Goal: Task Accomplishment & Management: Use online tool/utility

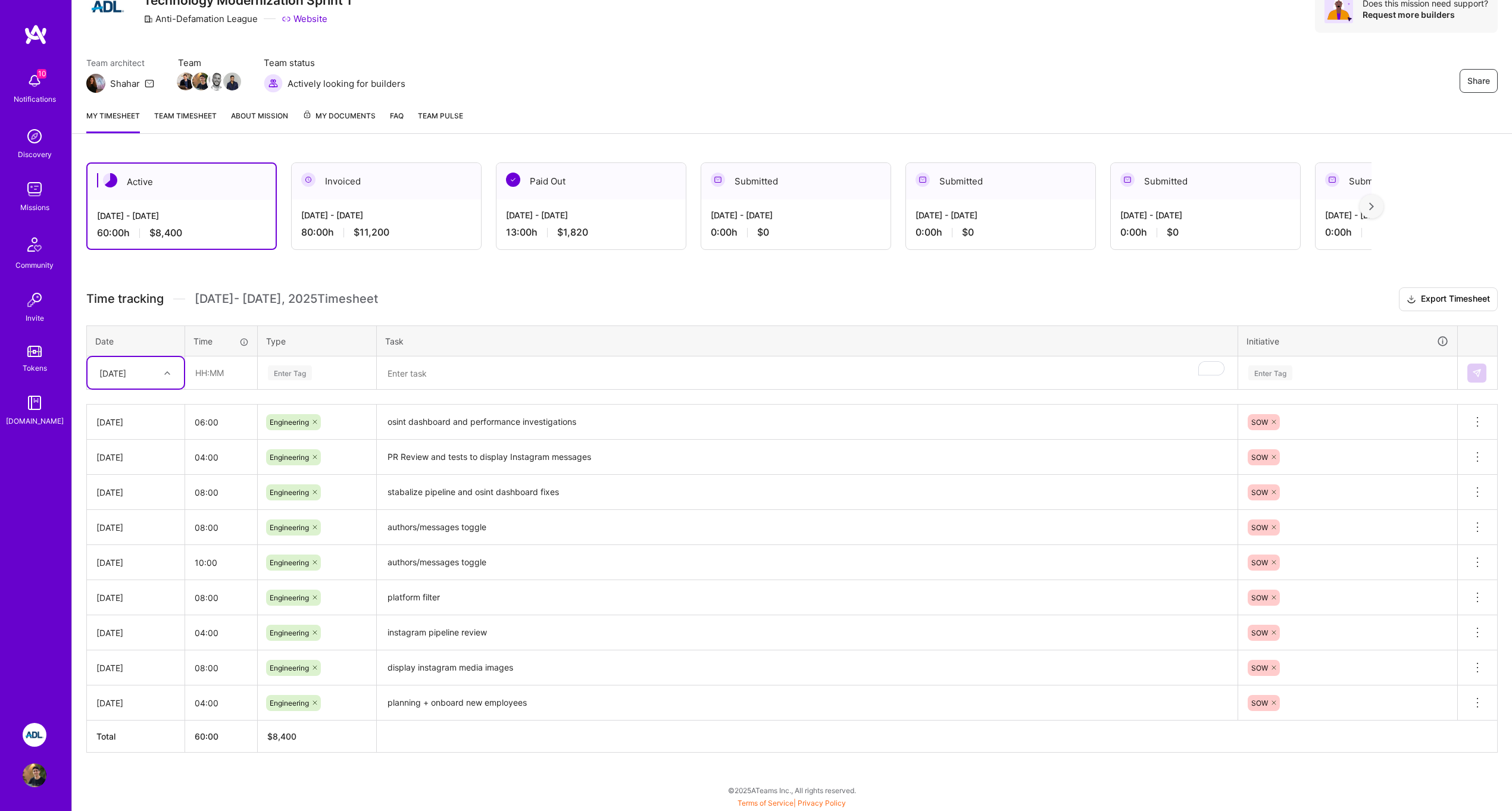
scroll to position [56, 0]
click at [246, 380] on input "text" at bounding box center [221, 372] width 71 height 32
type input "04:00"
click at [295, 369] on div "Enter Tag" at bounding box center [289, 372] width 44 height 18
click at [305, 491] on span "Engineering" at bounding box center [289, 496] width 51 height 16
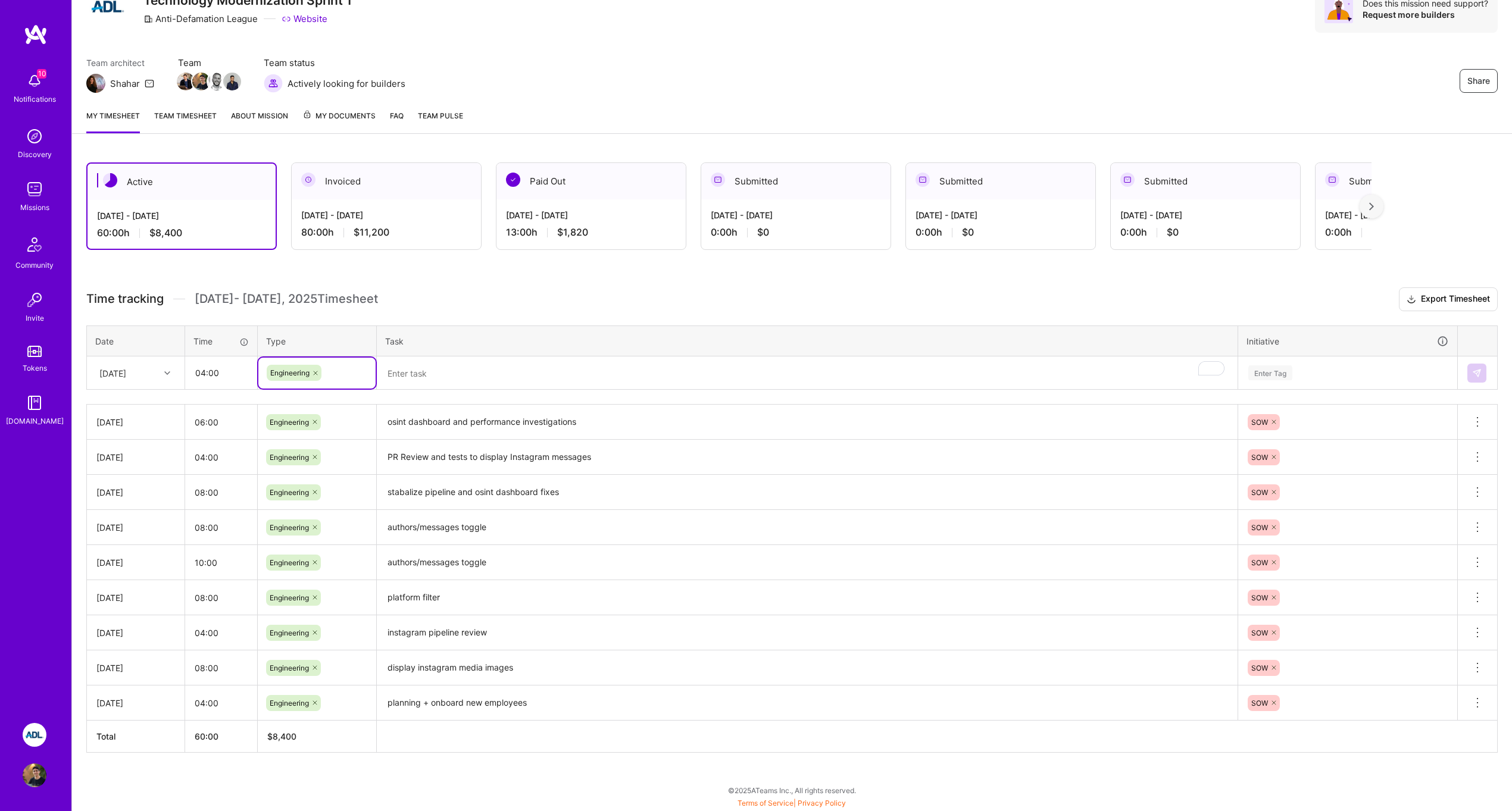
click at [459, 371] on textarea "To enrich screen reader interactions, please activate Accessibility in Grammarl…" at bounding box center [808, 373] width 859 height 32
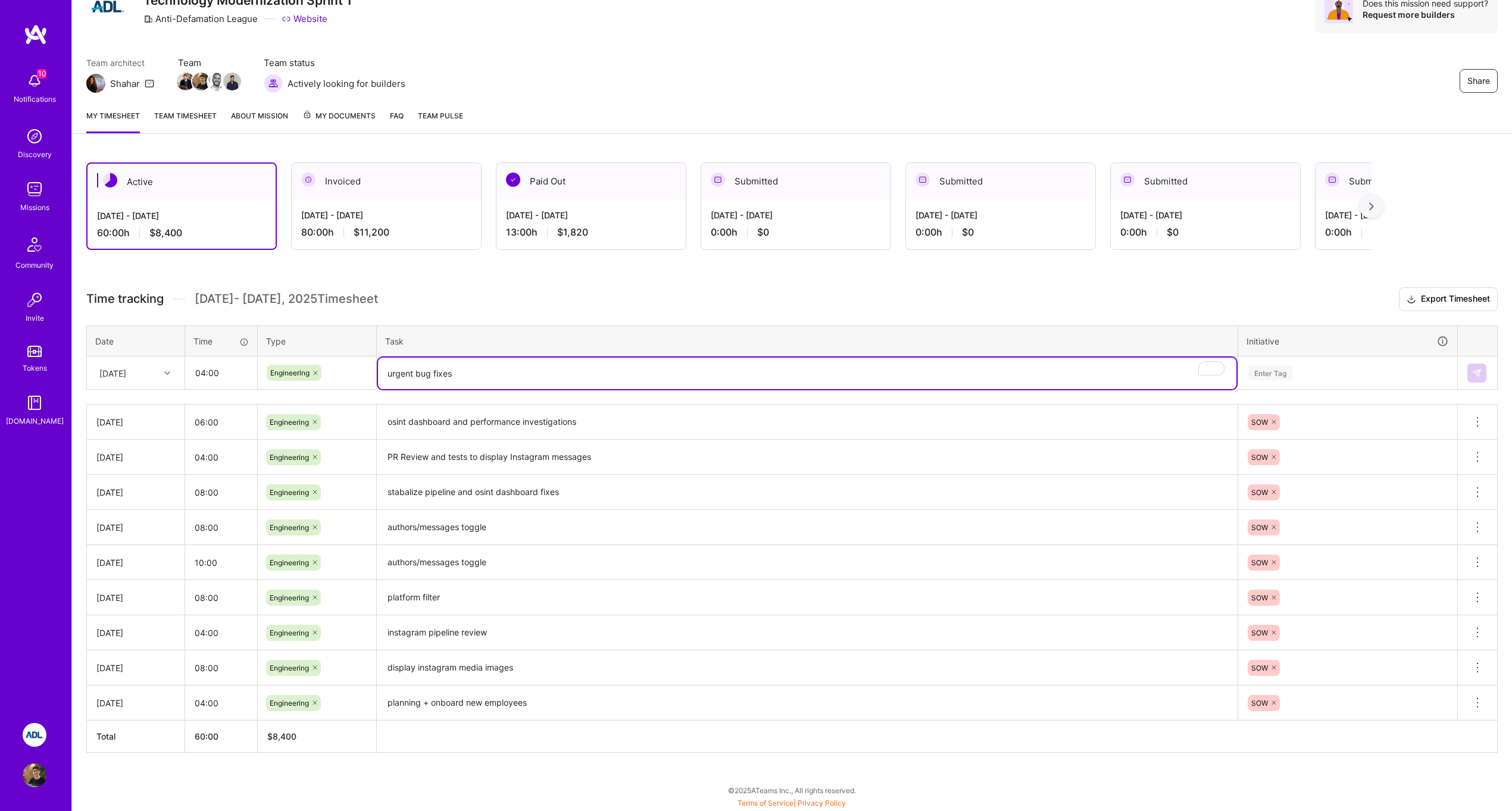
type textarea "urgent bug fixes"
click at [1366, 354] on th "Initiative" at bounding box center [1348, 341] width 219 height 31
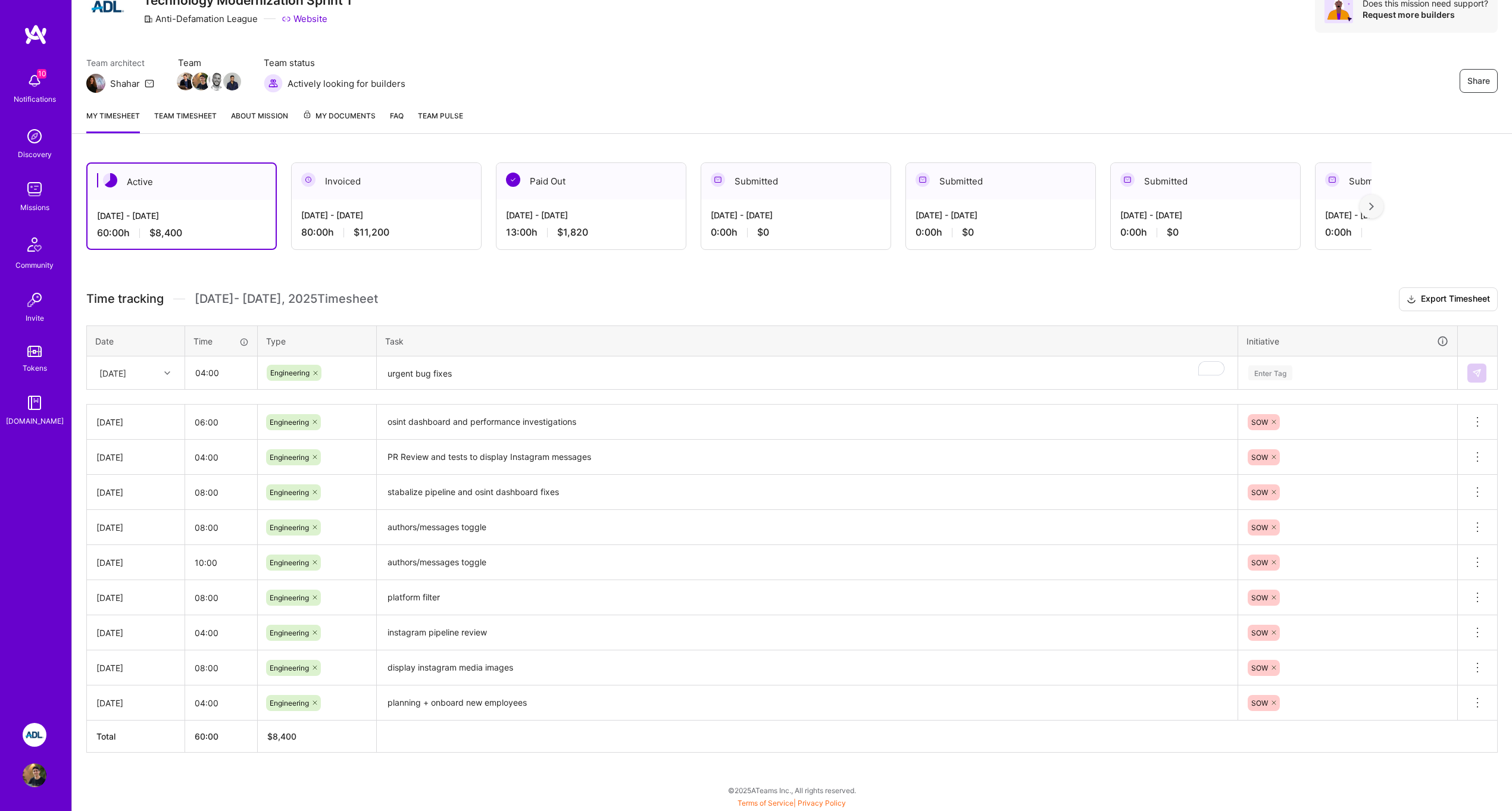
click at [1349, 366] on div "Enter Tag" at bounding box center [1348, 372] width 201 height 15
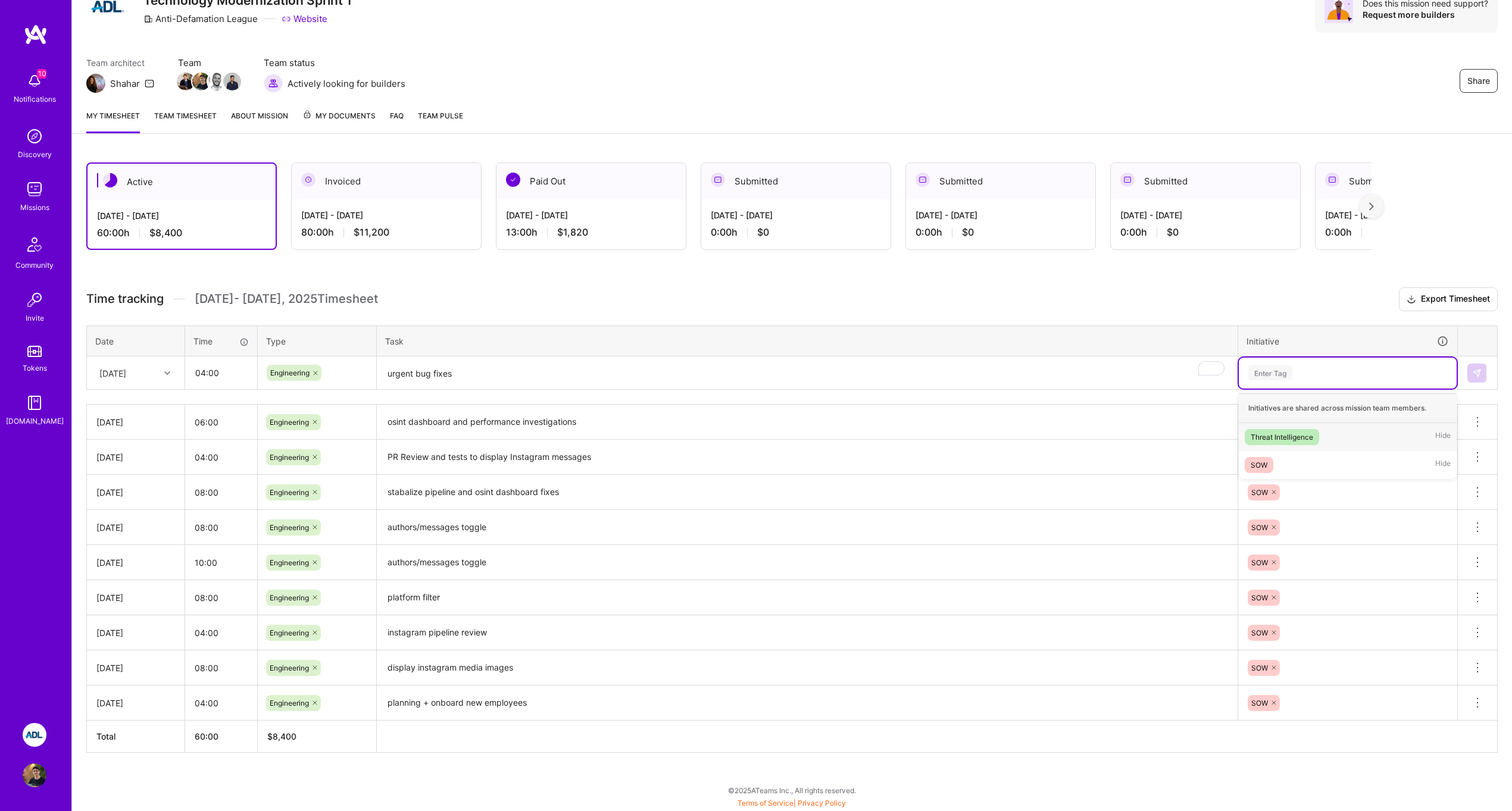
click at [1334, 429] on div "Threat Intelligence Hide" at bounding box center [1348, 437] width 218 height 28
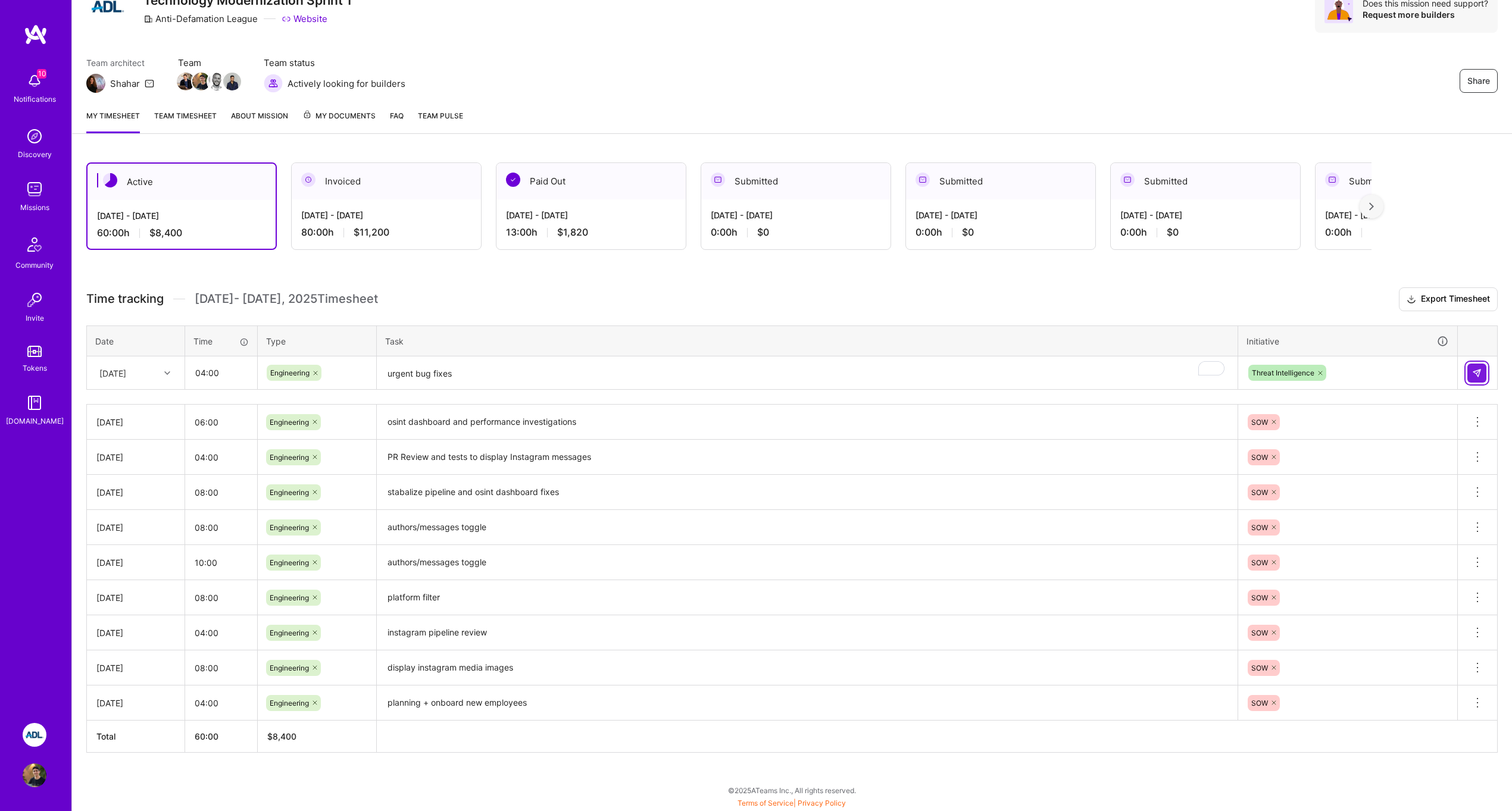
click at [1473, 371] on img at bounding box center [1477, 373] width 10 height 10
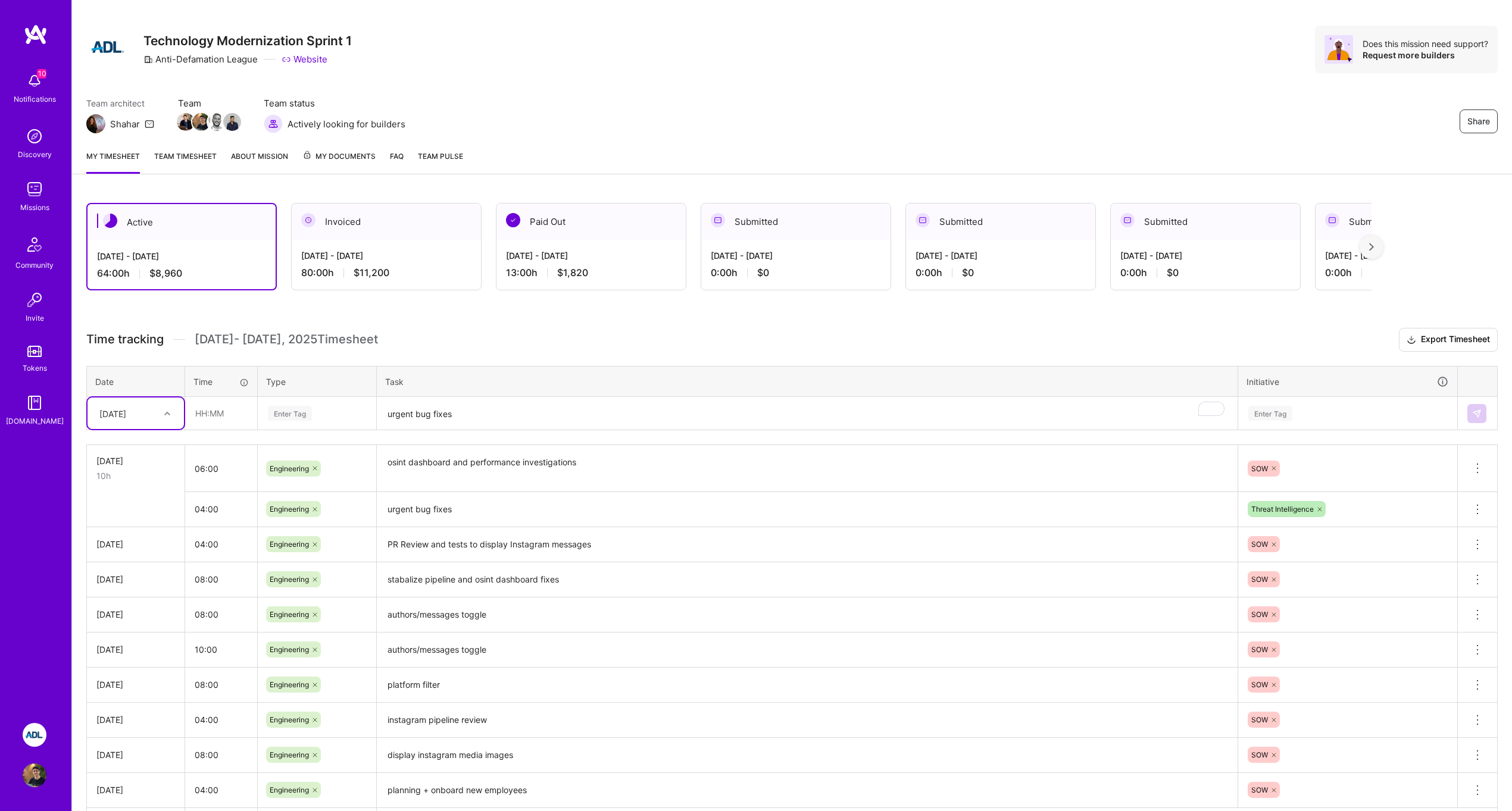
scroll to position [0, 0]
